Goal: Check status: Check status

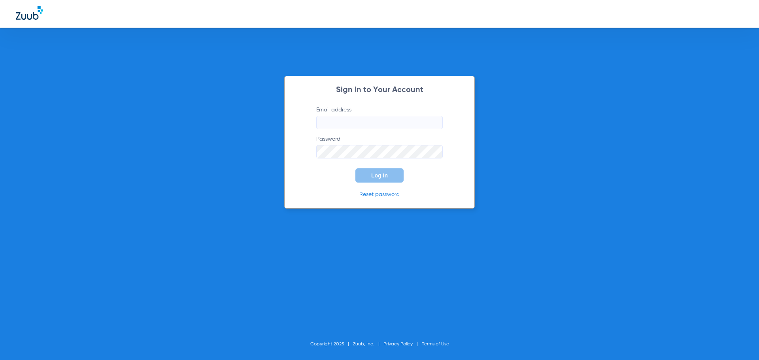
click at [392, 119] on input "Email address" at bounding box center [379, 122] width 126 height 13
click at [387, 124] on input "Email address" at bounding box center [379, 122] width 126 height 13
click at [367, 115] on label "Email address Invalid email address paulatakacs33" at bounding box center [379, 117] width 126 height 23
click at [367, 116] on input "paulatakacs33" at bounding box center [379, 122] width 126 height 13
click at [369, 120] on input "paulatakacs33" at bounding box center [379, 122] width 126 height 13
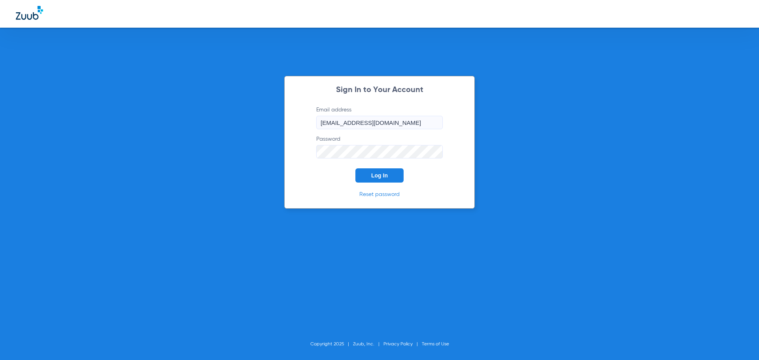
click at [392, 175] on button "Log In" at bounding box center [379, 175] width 48 height 14
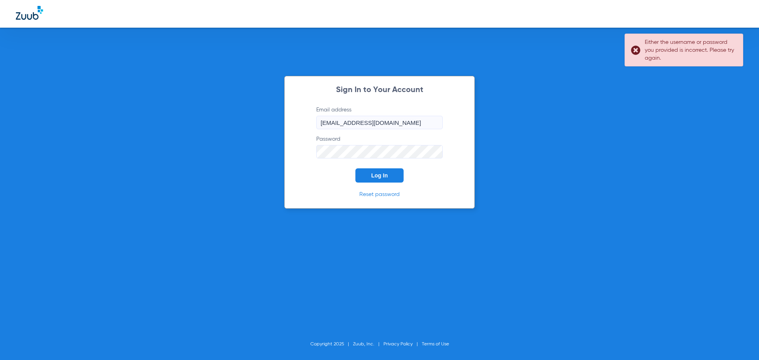
click at [253, 162] on div "Sign In to Your Account Email address [EMAIL_ADDRESS][DOMAIN_NAME] Password Log…" at bounding box center [379, 180] width 759 height 360
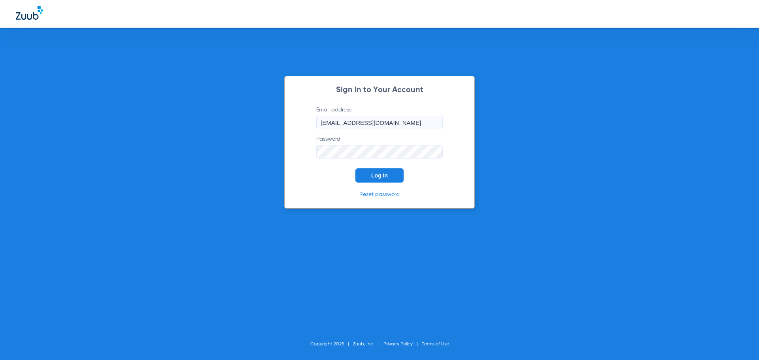
click at [386, 123] on input "[EMAIL_ADDRESS][DOMAIN_NAME]" at bounding box center [379, 122] width 126 height 13
type input "[EMAIL_ADDRESS][DOMAIN_NAME]"
click at [382, 178] on span "Log In" at bounding box center [379, 175] width 17 height 6
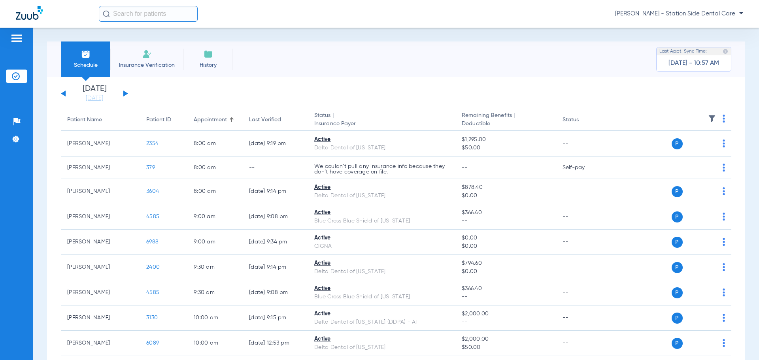
click at [126, 92] on button at bounding box center [125, 94] width 5 height 6
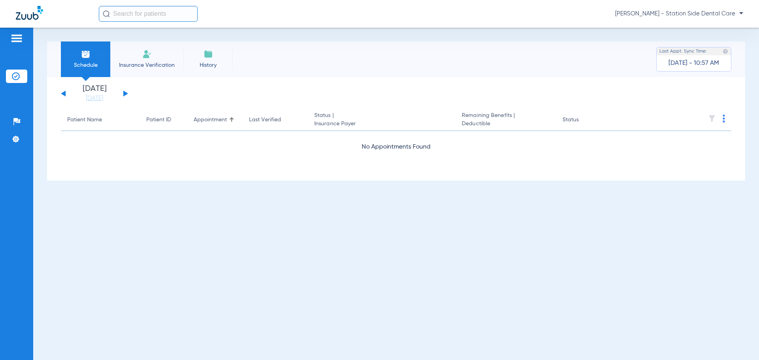
click at [126, 92] on button at bounding box center [125, 94] width 5 height 6
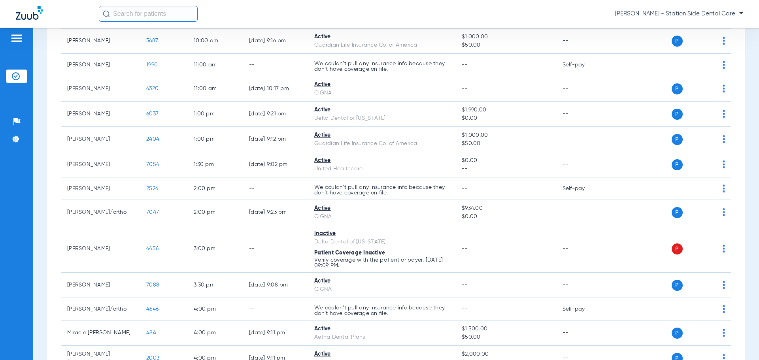
scroll to position [356, 0]
